Goal: Task Accomplishment & Management: Use online tool/utility

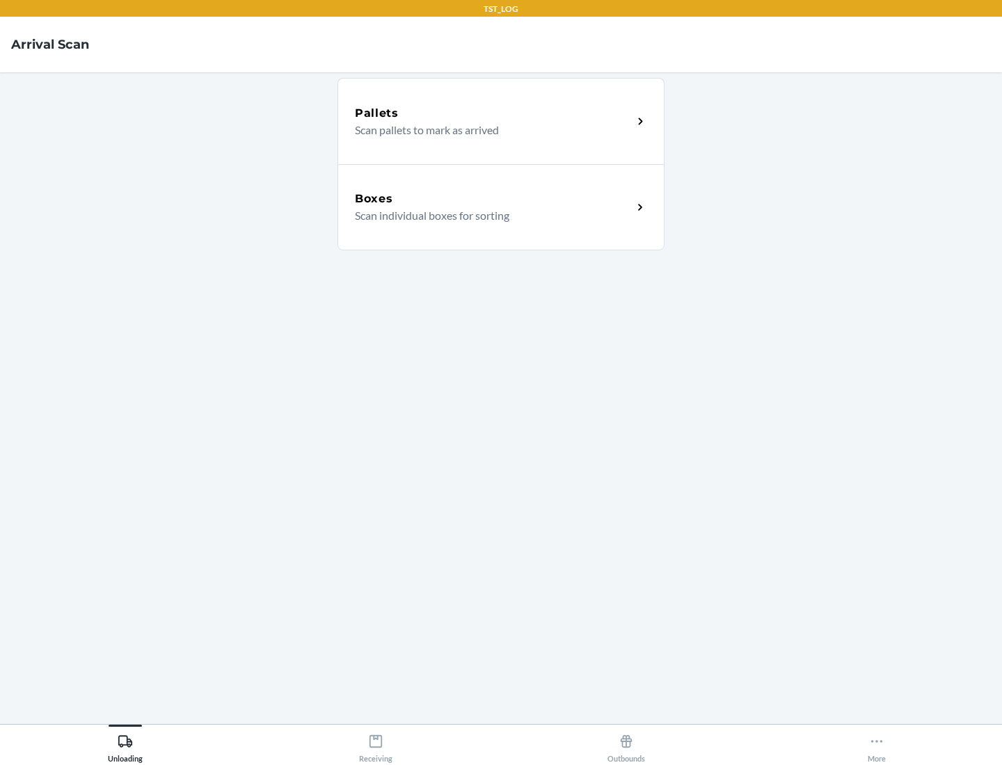
click at [493, 199] on div "Boxes" at bounding box center [494, 199] width 278 height 17
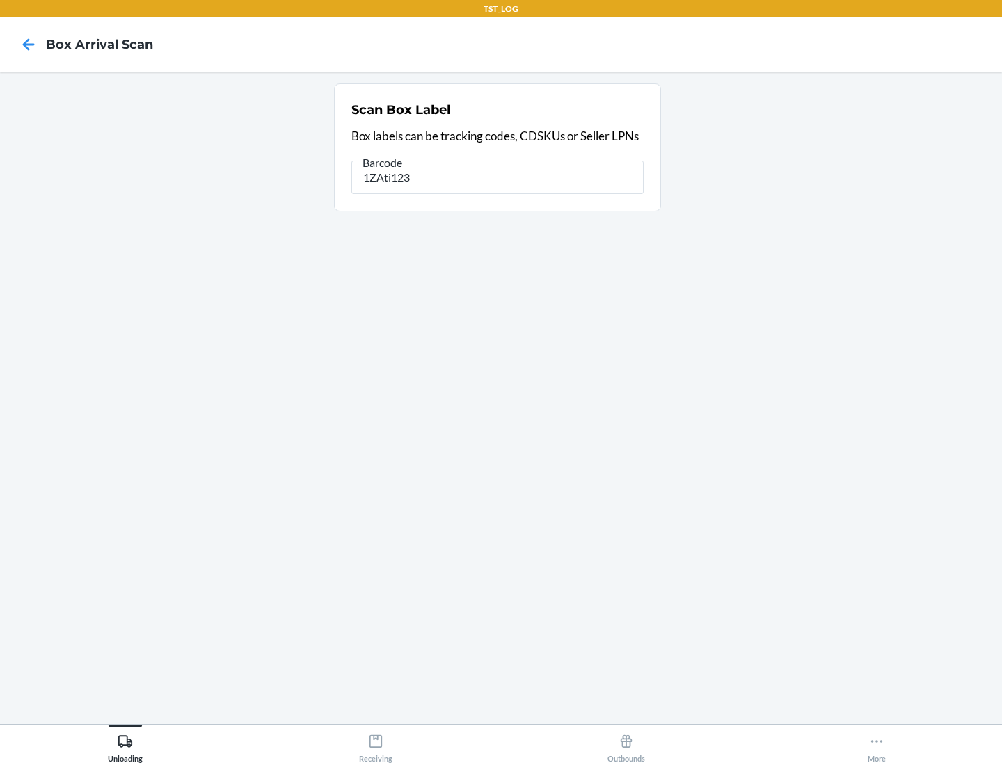
type input "1ZAti123"
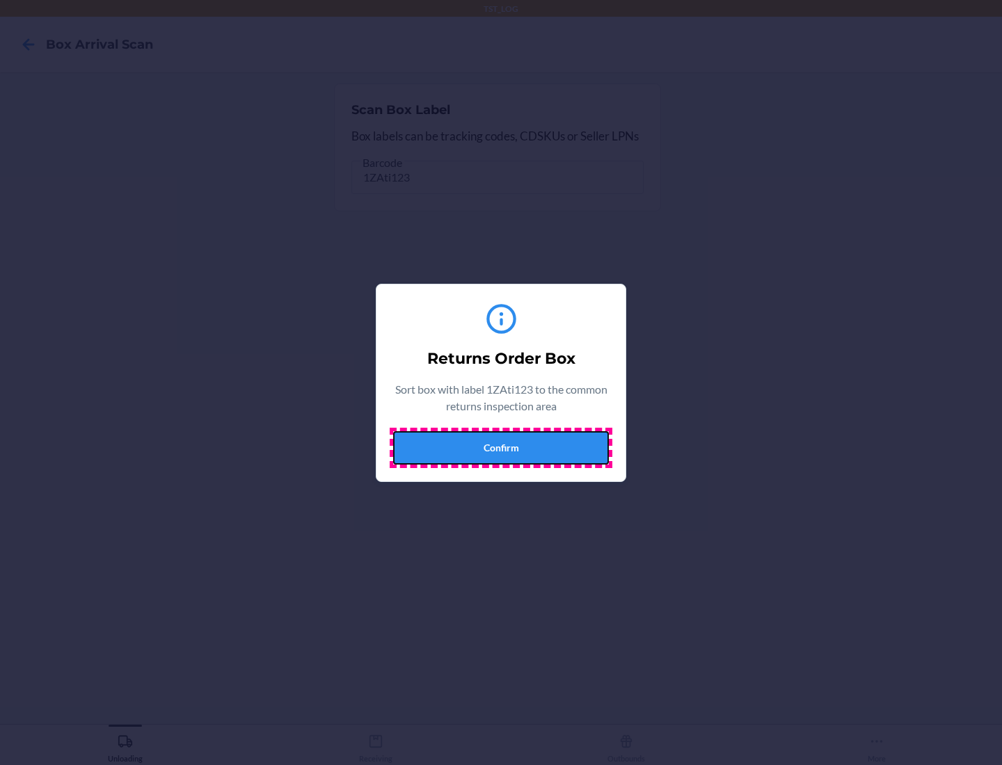
click at [501, 447] on button "Confirm" at bounding box center [501, 447] width 216 height 33
